Goal: Go to known website: Access a specific website the user already knows

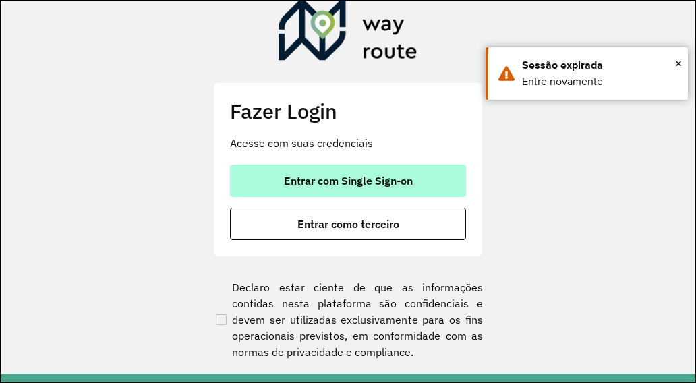
click at [391, 184] on span "Entrar com Single Sign-on" at bounding box center [348, 180] width 129 height 11
